Goal: Feedback & Contribution: Submit feedback/report problem

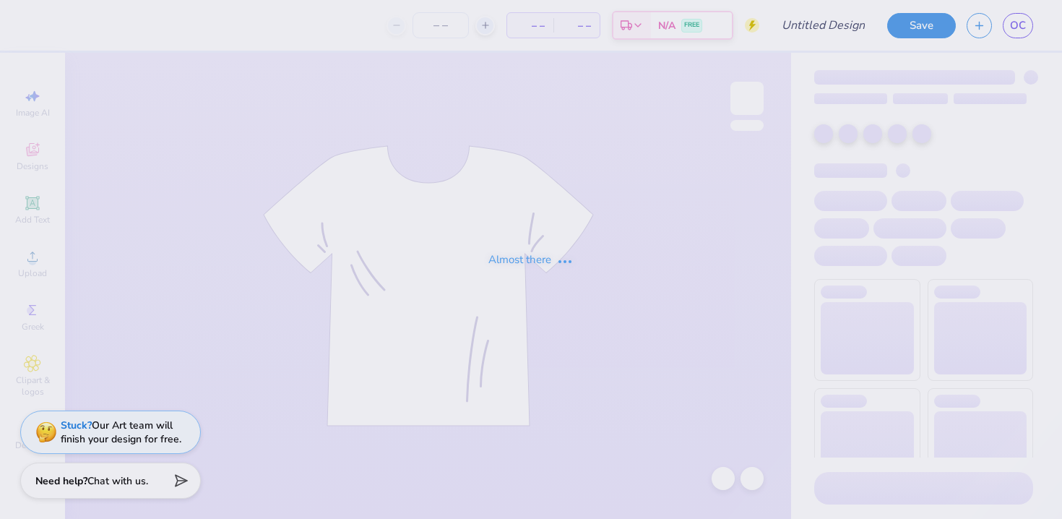
type input "Pi Phi Slope Day 2"
type input "50"
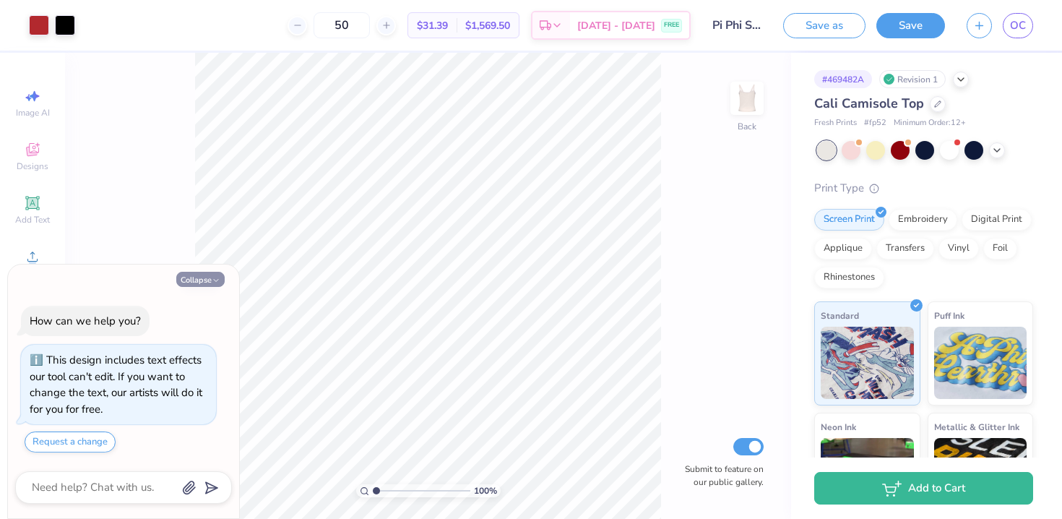
click at [207, 274] on button "Collapse" at bounding box center [200, 279] width 48 height 15
type textarea "x"
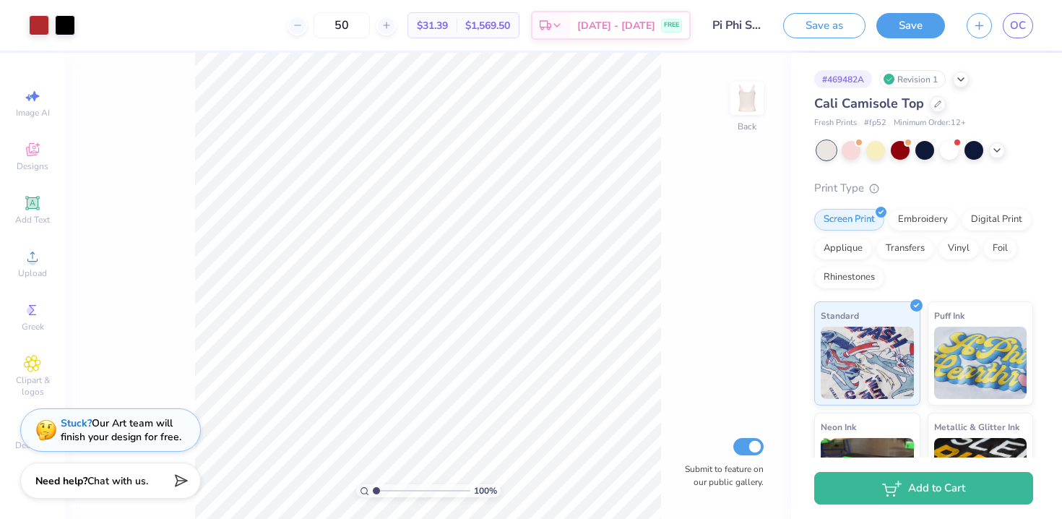
click at [112, 410] on div "Stuck? Our Art team will finish your design for free." at bounding box center [110, 429] width 181 height 43
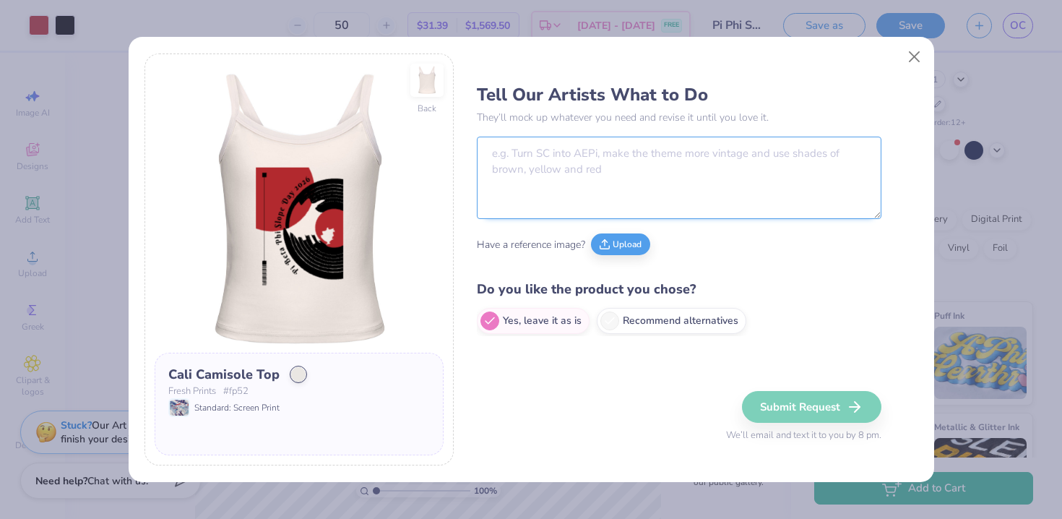
click at [593, 157] on textarea at bounding box center [679, 178] width 405 height 82
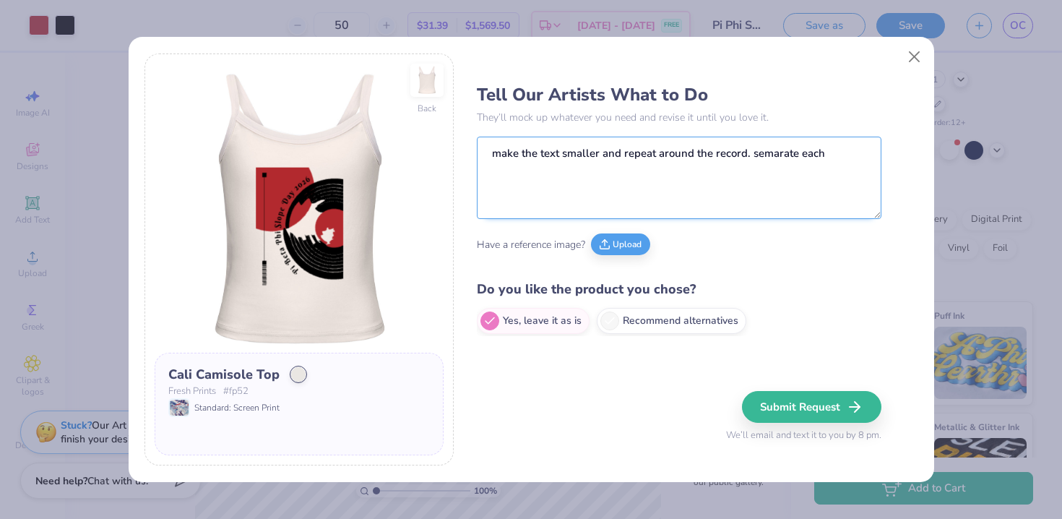
click at [787, 157] on textarea "make the text smaller and repeat around the record. semarate each" at bounding box center [679, 178] width 405 height 82
click at [785, 157] on textarea "make the text smaller and repeat around the record. semarate each" at bounding box center [679, 178] width 405 height 82
click at [857, 163] on textarea "make the text smaller and repeat around the record. separate each" at bounding box center [679, 178] width 405 height 82
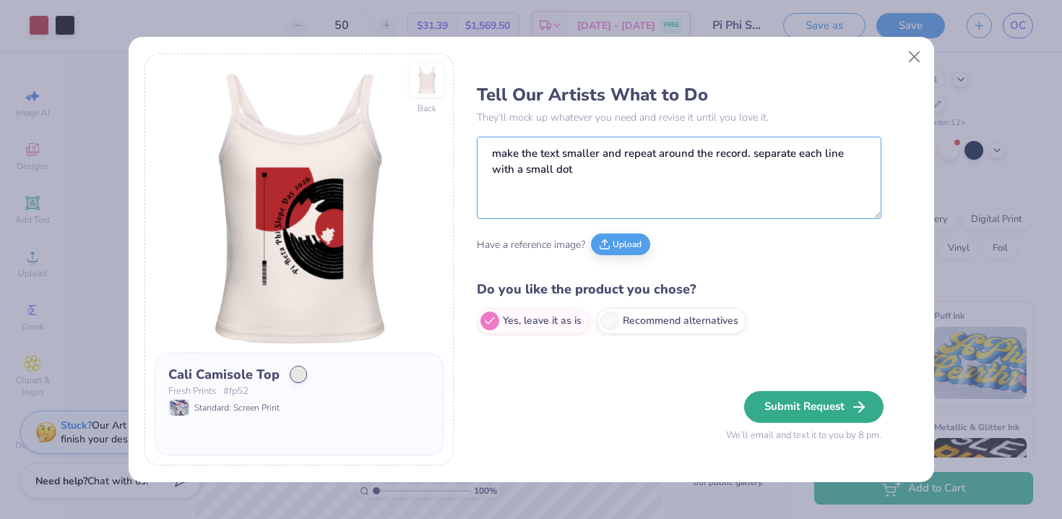
type textarea "make the text smaller and repeat around the record. separate each line with a s…"
click at [857, 399] on icon "button" at bounding box center [859, 406] width 17 height 17
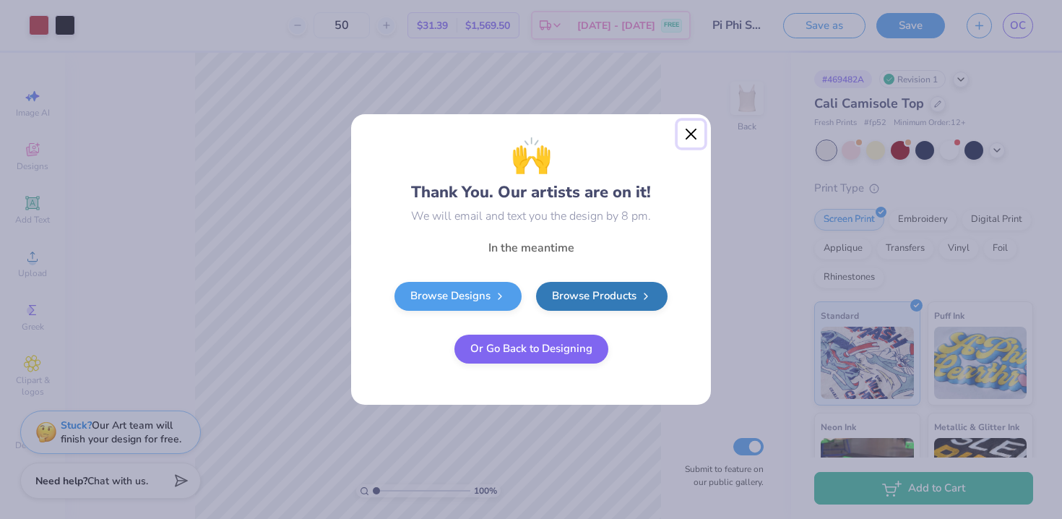
click at [684, 133] on button "Close" at bounding box center [691, 134] width 27 height 27
